Goal: Task Accomplishment & Management: Use online tool/utility

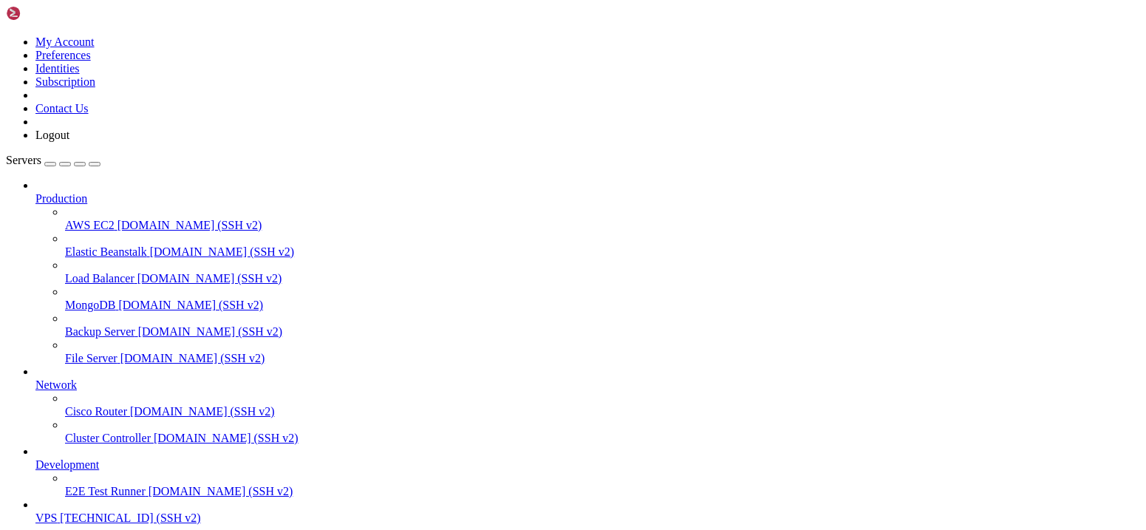
scroll to position [14, 3]
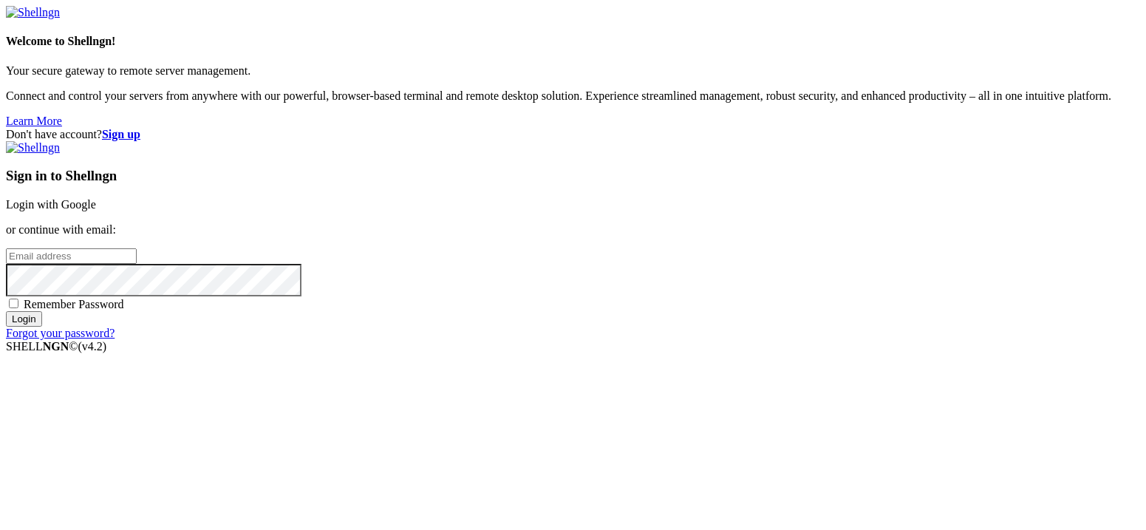
click at [124, 310] on span "Remember Password" at bounding box center [74, 304] width 100 height 13
click at [18, 308] on input "Remember Password" at bounding box center [14, 303] width 10 height 10
checkbox input "true"
click at [137, 263] on input "email" at bounding box center [71, 256] width 131 height 16
type input "[EMAIL_ADDRESS][DOMAIN_NAME]"
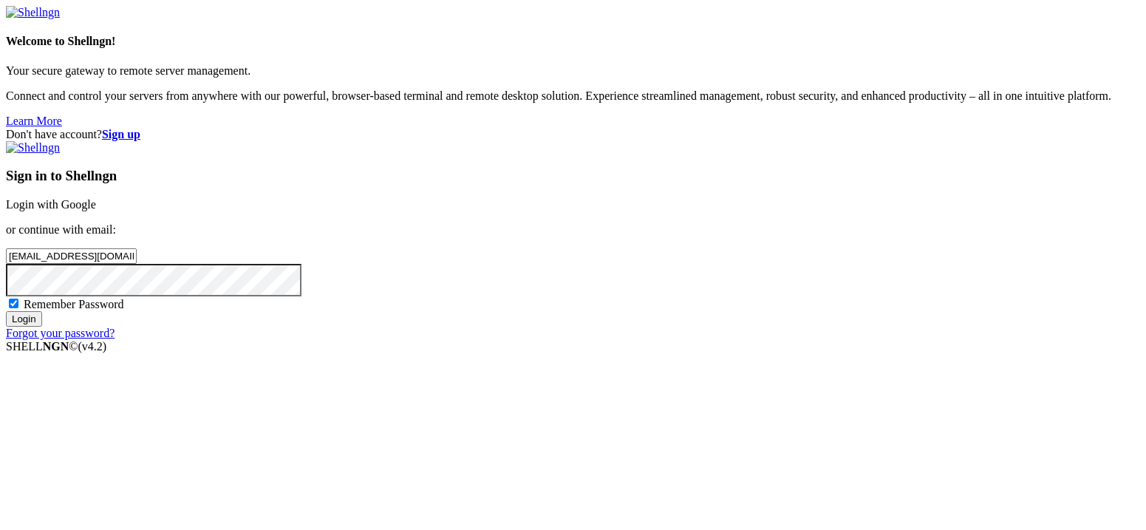
click at [6, 311] on input "Login" at bounding box center [24, 319] width 36 height 16
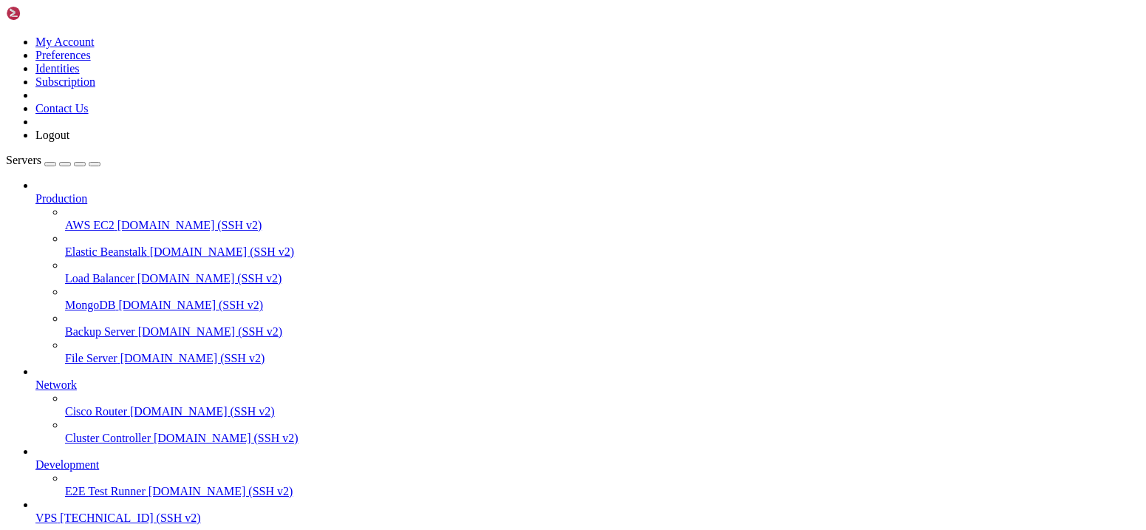
scroll to position [66, 0]
click at [66, 511] on span "[TECHNICAL_ID] (SSH v2)" at bounding box center [130, 517] width 140 height 13
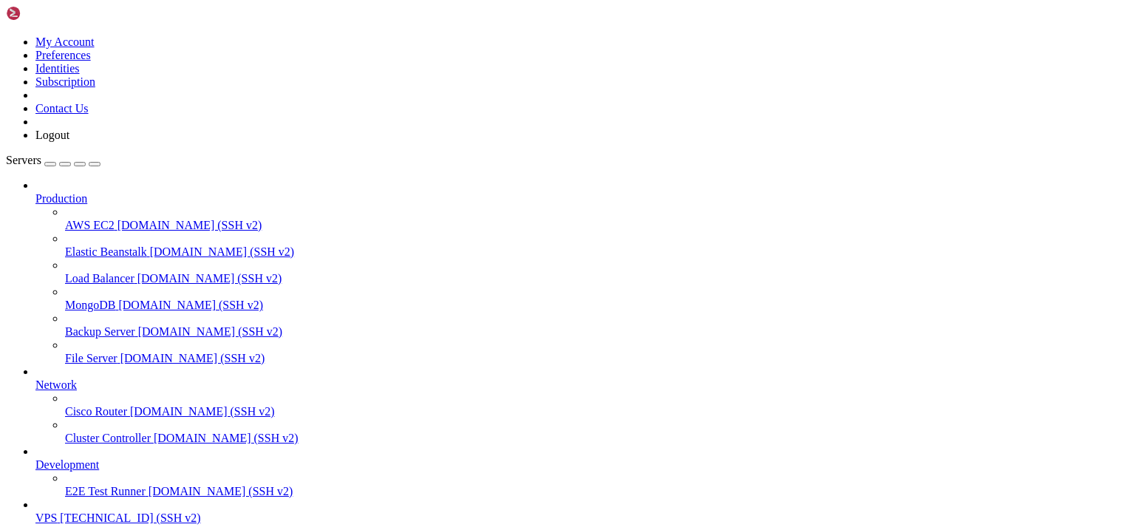
scroll to position [24271, 0]
drag, startPoint x: 333, startPoint y: 1183, endPoint x: 311, endPoint y: 1182, distance: 22.2
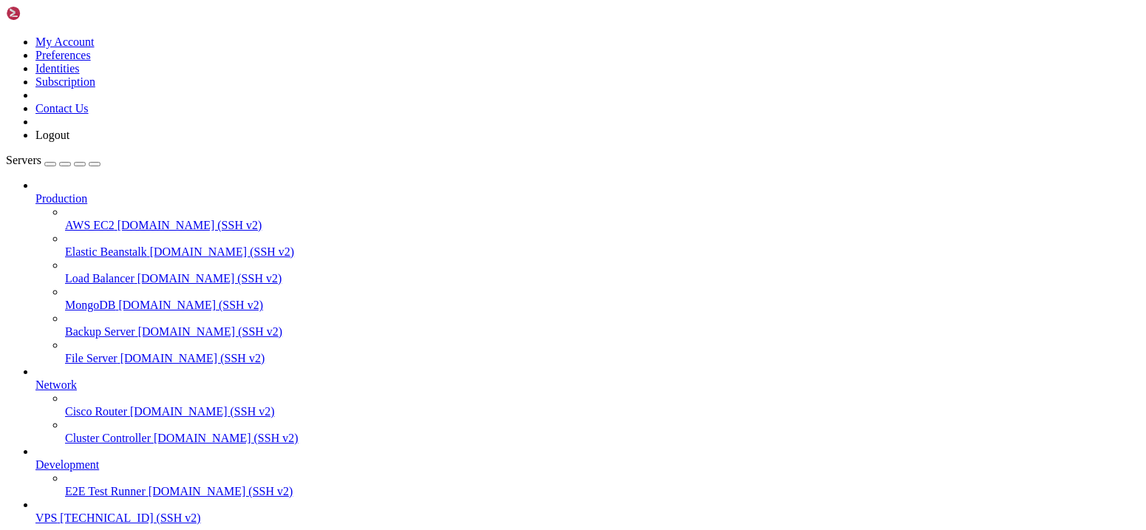
drag, startPoint x: 338, startPoint y: 1195, endPoint x: 316, endPoint y: 1195, distance: 22.2
drag, startPoint x: 429, startPoint y: 1221, endPoint x: 313, endPoint y: 1224, distance: 115.3
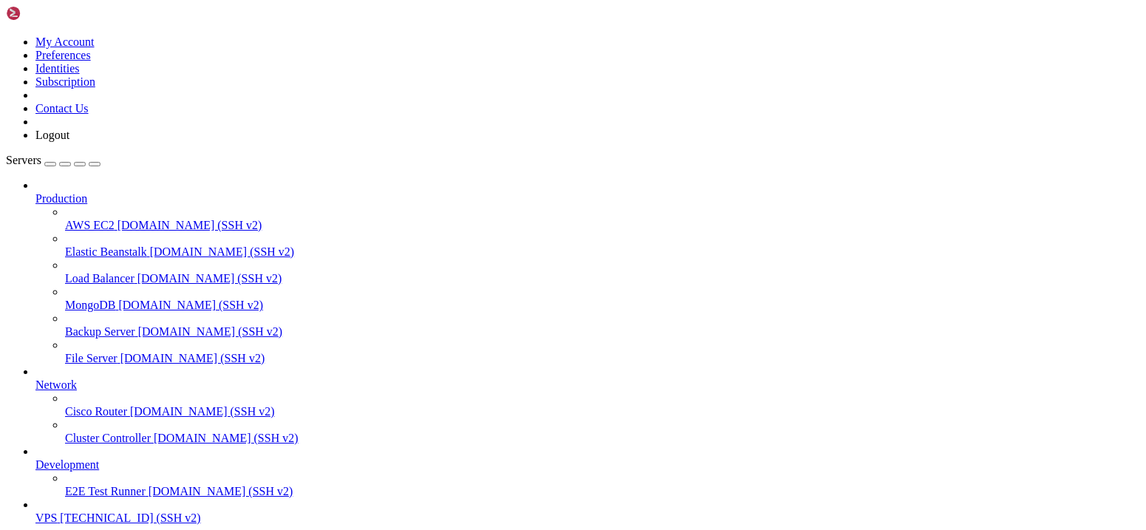
scroll to position [47519, 0]
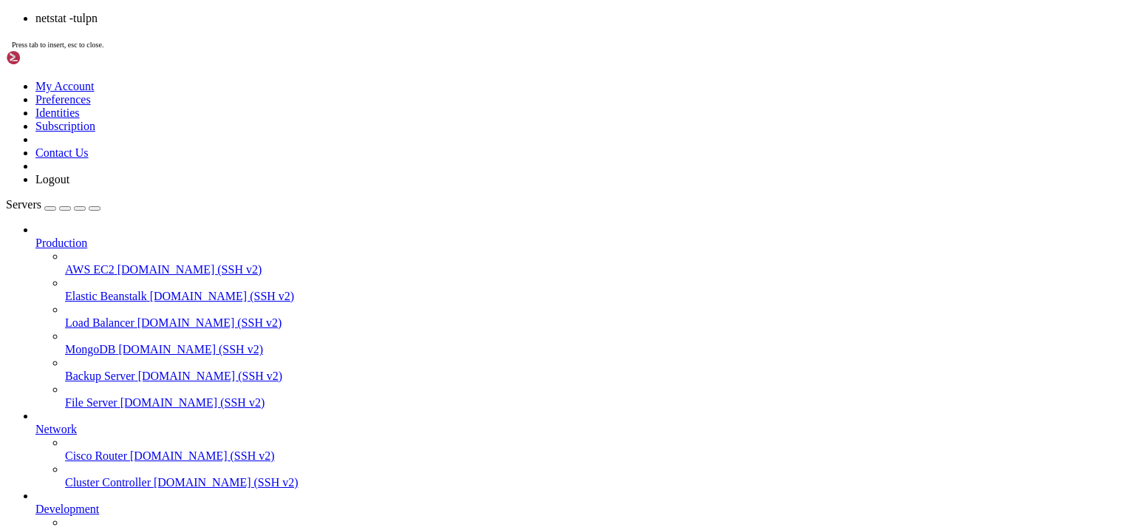
scroll to position [54967, 0]
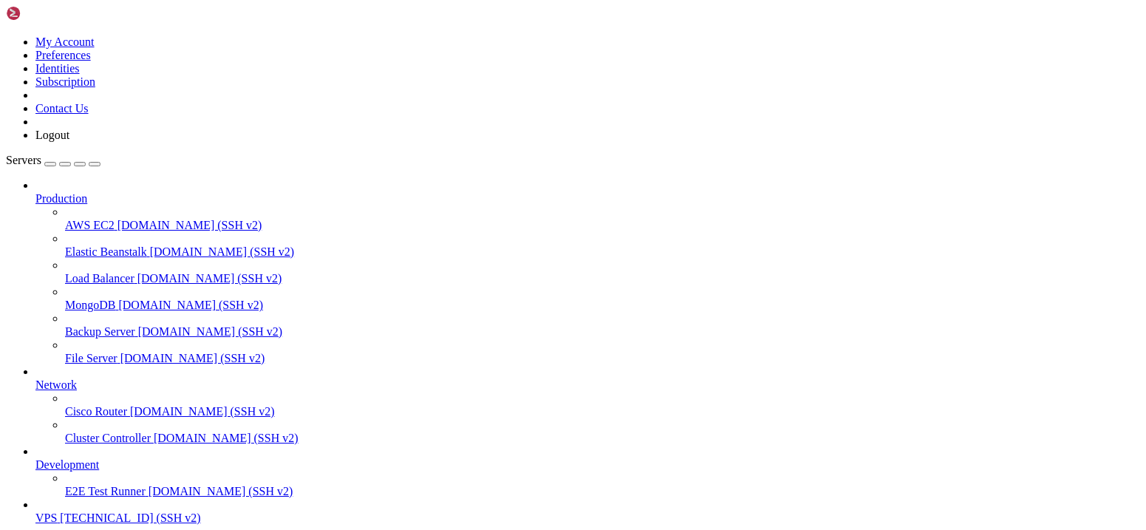
drag, startPoint x: 174, startPoint y: 1035, endPoint x: 154, endPoint y: 1034, distance: 20.0
drag, startPoint x: 168, startPoint y: 1075, endPoint x: 152, endPoint y: 1042, distance: 37.0
drag, startPoint x: 191, startPoint y: 1103, endPoint x: 155, endPoint y: 1103, distance: 36.2
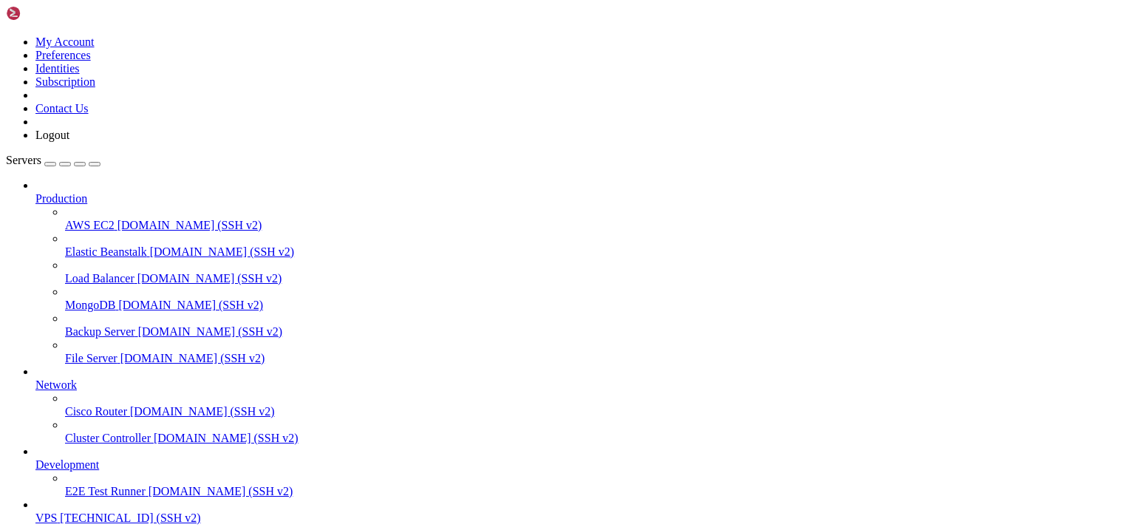
drag, startPoint x: 181, startPoint y: 1021, endPoint x: 11, endPoint y: 984, distance: 173.9
copy x-row "51413"
drag, startPoint x: 166, startPoint y: 1237, endPoint x: 157, endPoint y: 1236, distance: 8.9
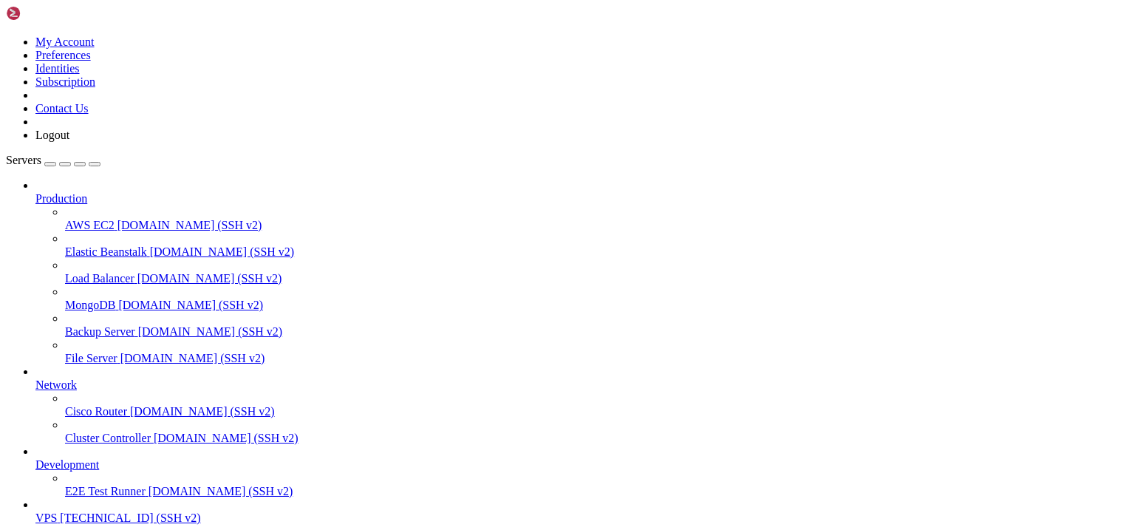
copy div "tcp6 0 0 :::8080 :::* LISTEN 61794/docker-proxy tcp6 0 0 :::9000 :::* LISTEN 59…"
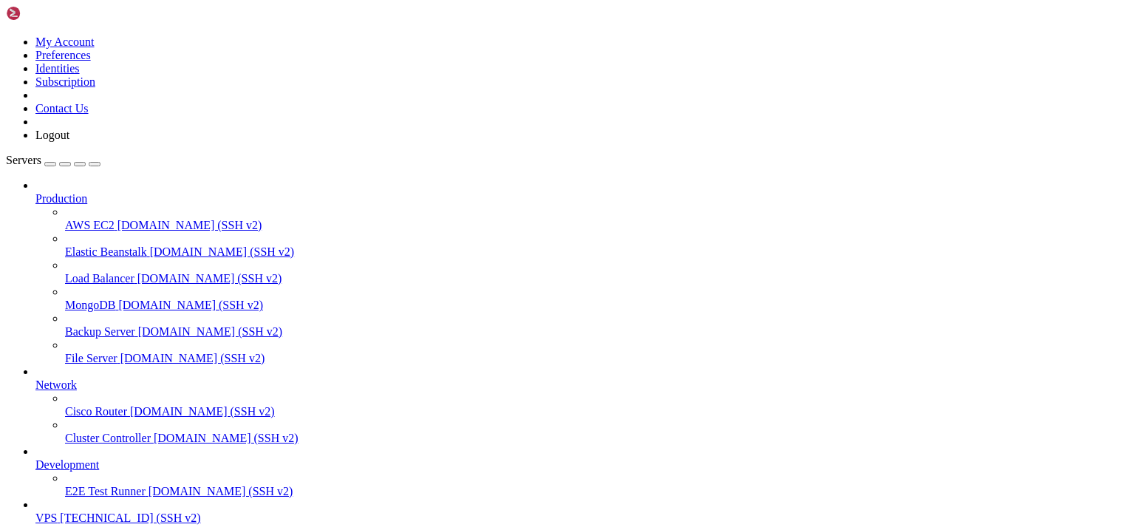
scroll to position [71189, 0]
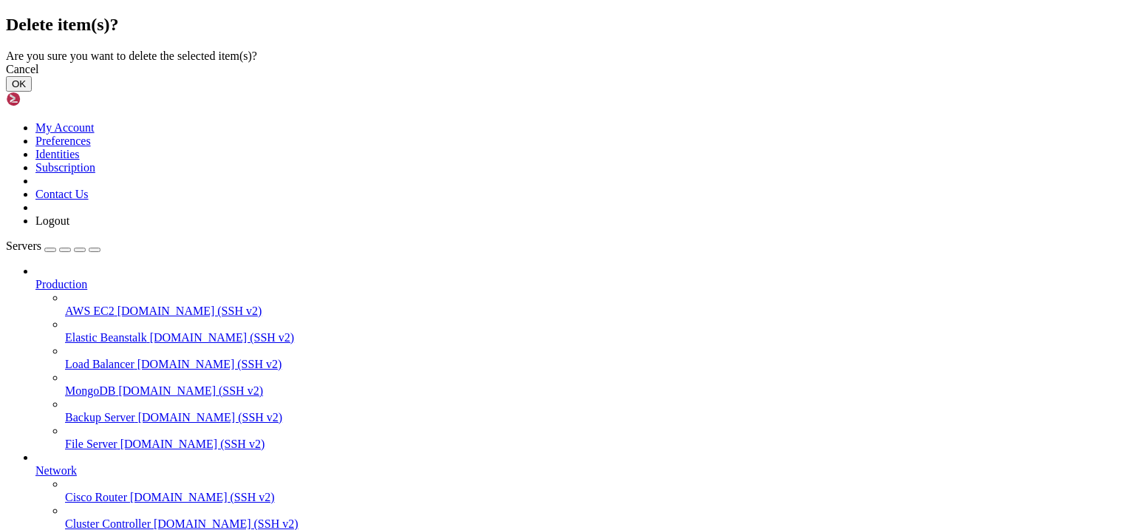
click at [32, 92] on button "OK" at bounding box center [19, 84] width 26 height 16
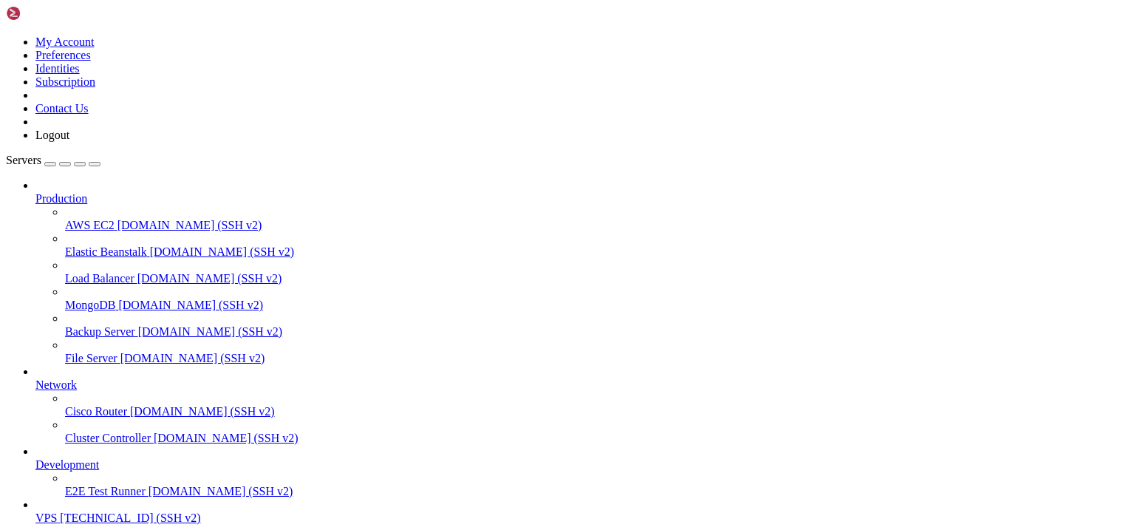
scroll to position [0, 0]
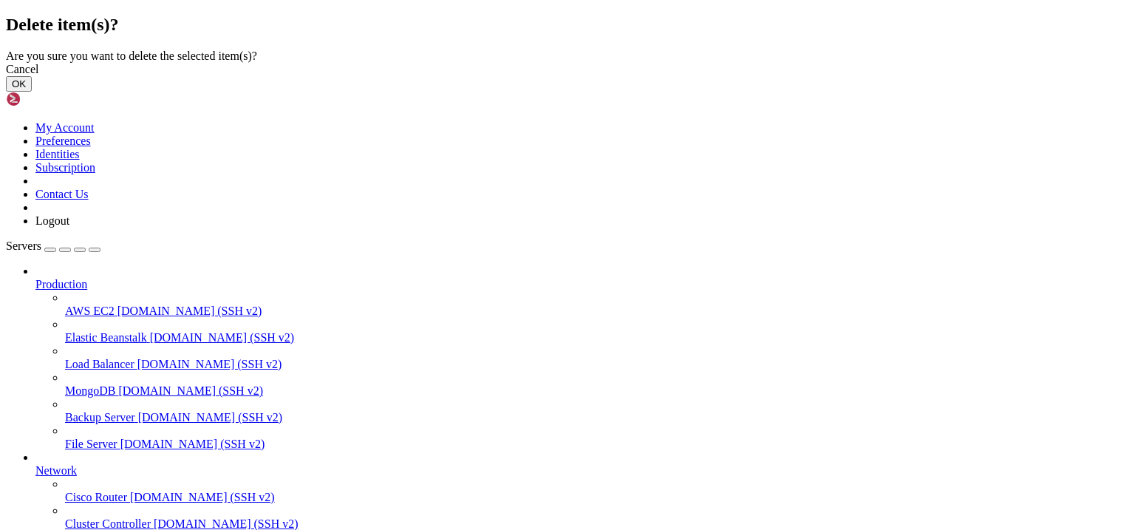
click at [32, 92] on button "OK" at bounding box center [19, 84] width 26 height 16
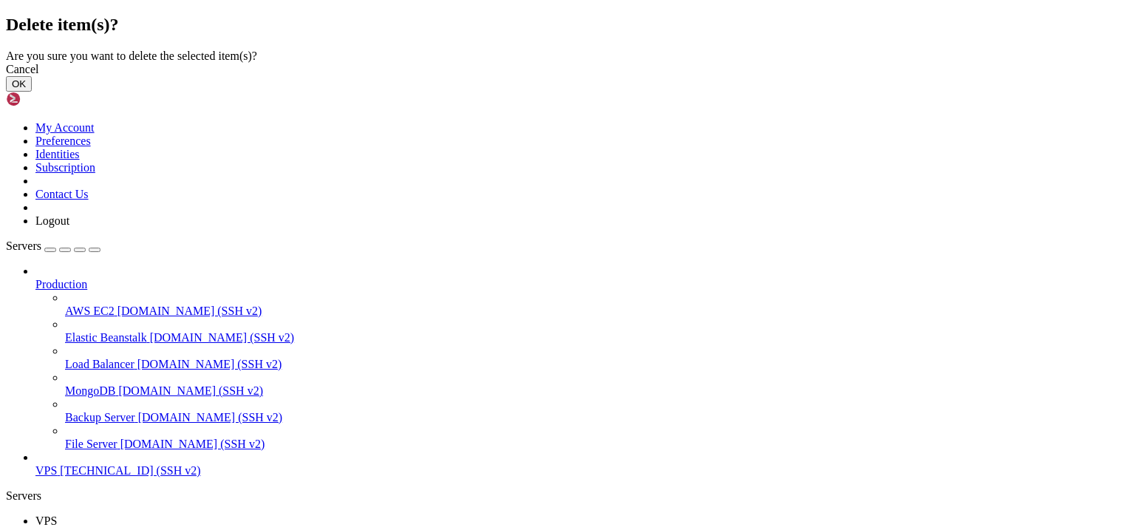
click at [32, 92] on button "OK" at bounding box center [19, 84] width 26 height 16
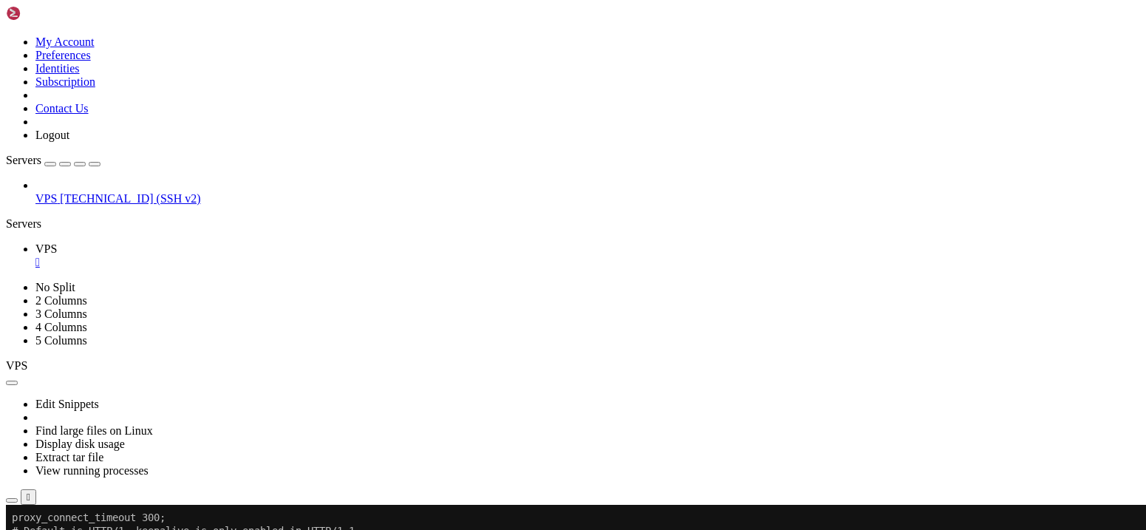
scroll to position [72788, 0]
drag, startPoint x: 451, startPoint y: 605, endPoint x: 442, endPoint y: 611, distance: 10.7
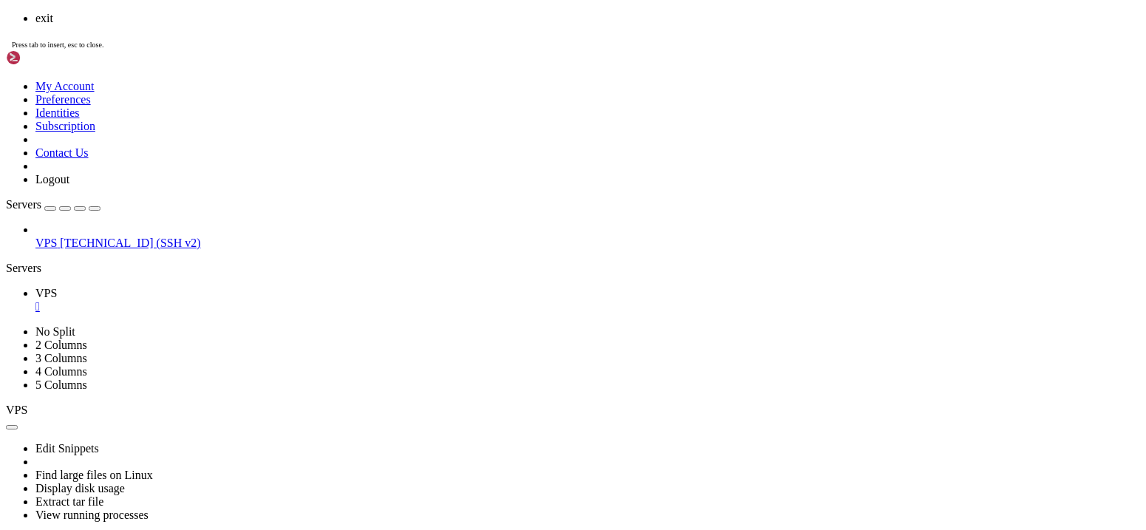
scroll to position [73120, 0]
